Goal: Task Accomplishment & Management: Complete application form

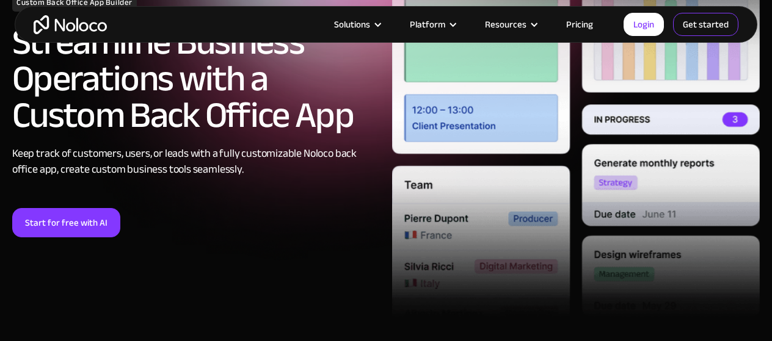
click at [710, 24] on link "Get started" at bounding box center [705, 24] width 65 height 23
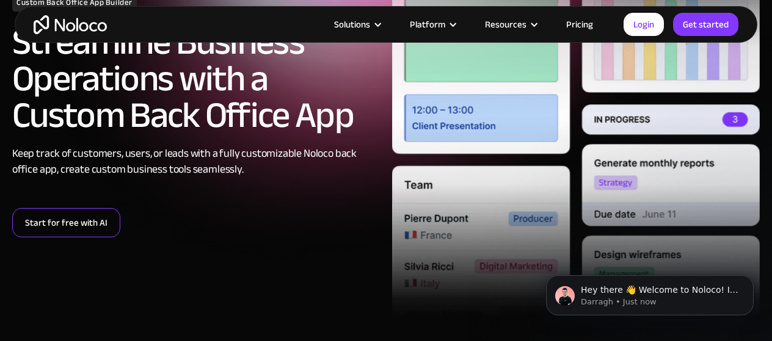
click at [76, 230] on link "Start for free with AI" at bounding box center [66, 222] width 108 height 29
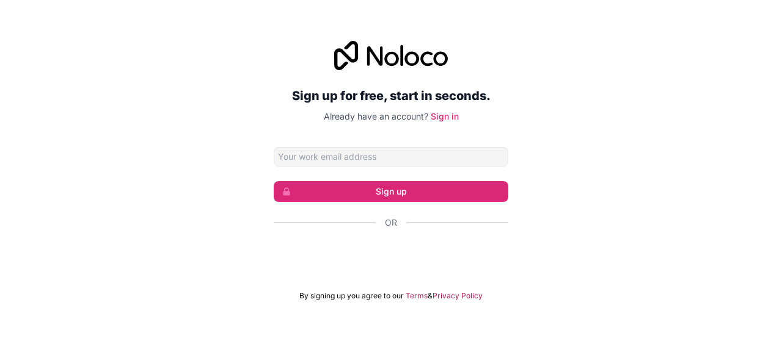
click at [325, 158] on input "Email address" at bounding box center [391, 157] width 234 height 20
type input "nguyenvysen2807@gmail.com"
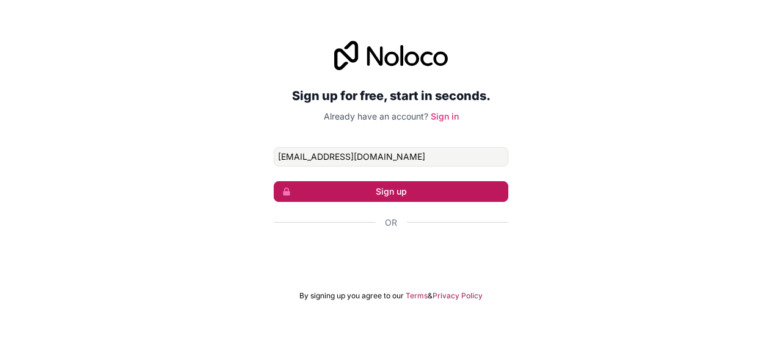
click at [388, 191] on button "Sign up" at bounding box center [391, 191] width 234 height 21
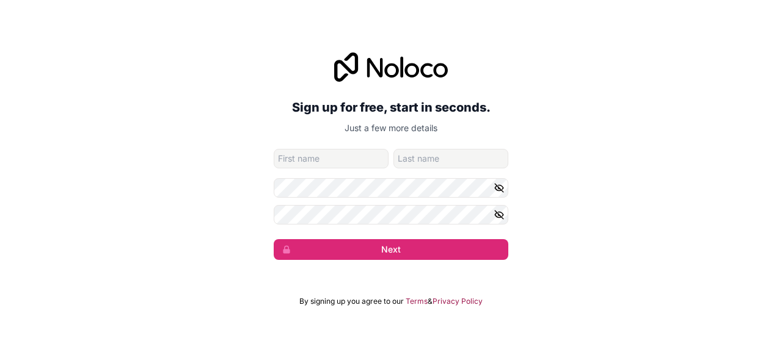
click at [334, 164] on input "given-name" at bounding box center [331, 159] width 115 height 20
type input "Nguyễn Ngọc"
type input "Tường Vy"
click at [500, 186] on icon "button" at bounding box center [498, 188] width 11 height 11
click at [274, 239] on button "Next" at bounding box center [391, 249] width 234 height 21
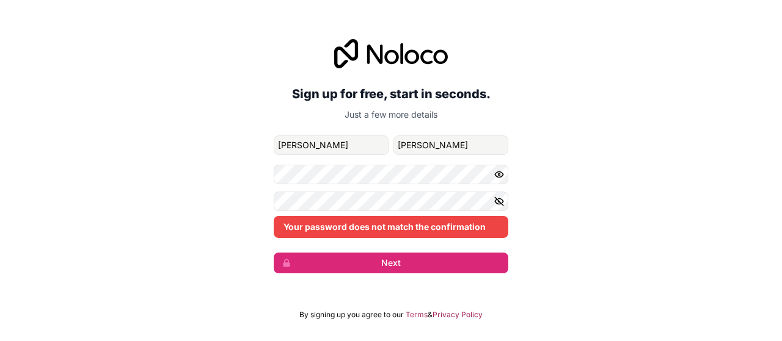
click at [513, 197] on div "Sign up for free, start in seconds. Just a few more details nguyenvysen2807@gma…" at bounding box center [391, 156] width 782 height 269
click at [503, 201] on icon "button" at bounding box center [498, 201] width 11 height 11
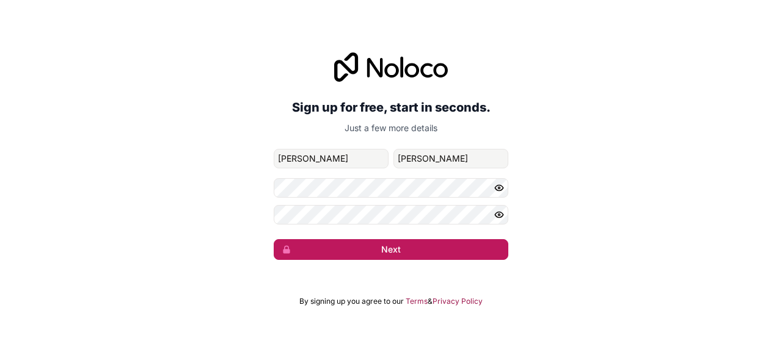
click at [377, 253] on button "Next" at bounding box center [391, 249] width 234 height 21
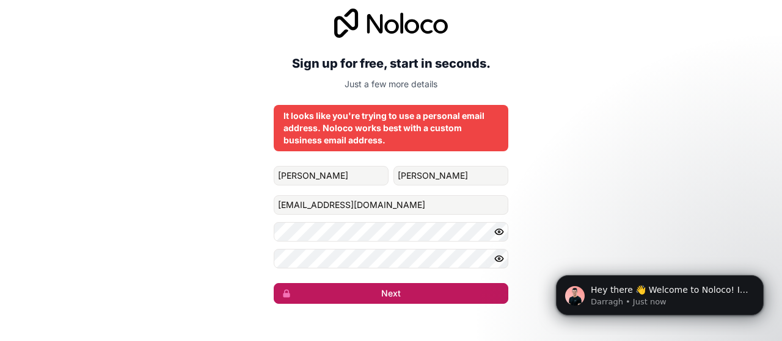
click at [404, 299] on button "Next" at bounding box center [391, 293] width 234 height 21
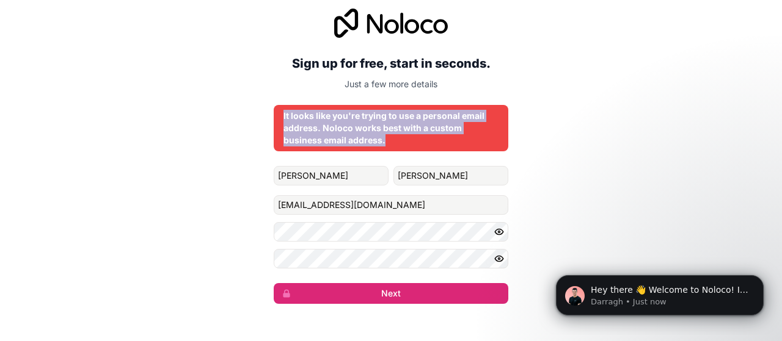
drag, startPoint x: 283, startPoint y: 116, endPoint x: 387, endPoint y: 144, distance: 107.0
click at [387, 144] on div "It looks like you're trying to use a personal email address. Noloco works best …" at bounding box center [390, 128] width 215 height 37
click at [354, 162] on button "Dịch" at bounding box center [351, 161] width 44 height 22
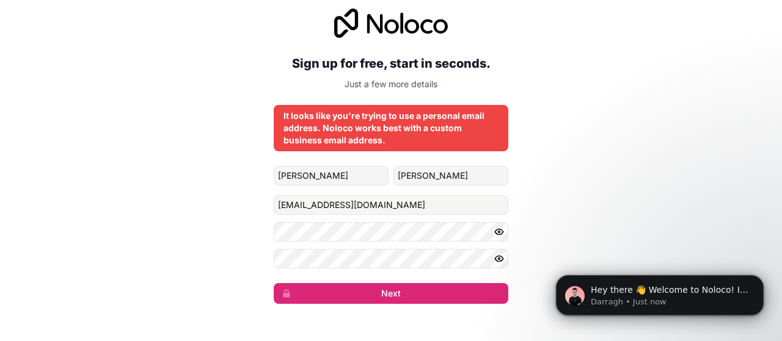
click at [202, 186] on div "Sign up for free, start in seconds. Just a few more details It looks like you'r…" at bounding box center [391, 156] width 782 height 330
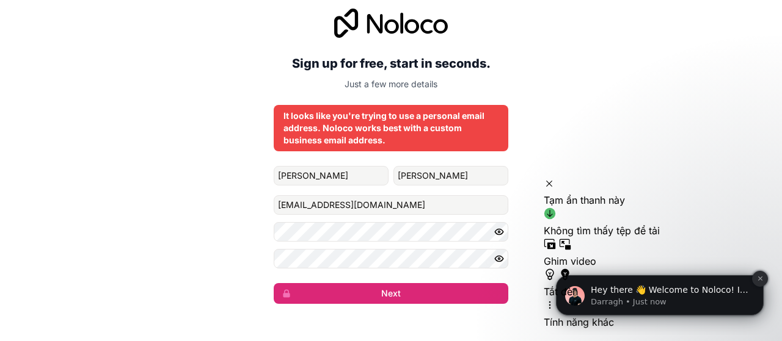
click at [757, 278] on icon "Dismiss notification" at bounding box center [760, 278] width 7 height 7
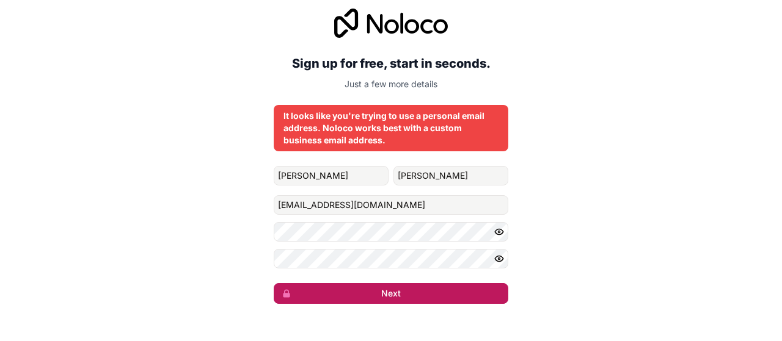
click at [422, 294] on button "Next" at bounding box center [391, 293] width 234 height 21
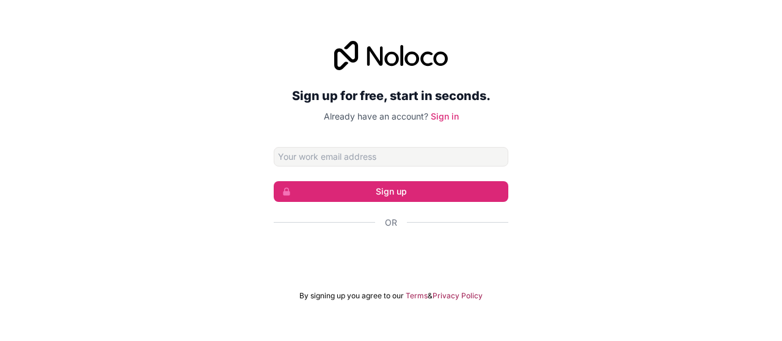
click at [215, 145] on div "Sign up for free, start in seconds. Already have an account? Sign in Sign up Or…" at bounding box center [391, 171] width 782 height 294
